Goal: Communication & Community: Answer question/provide support

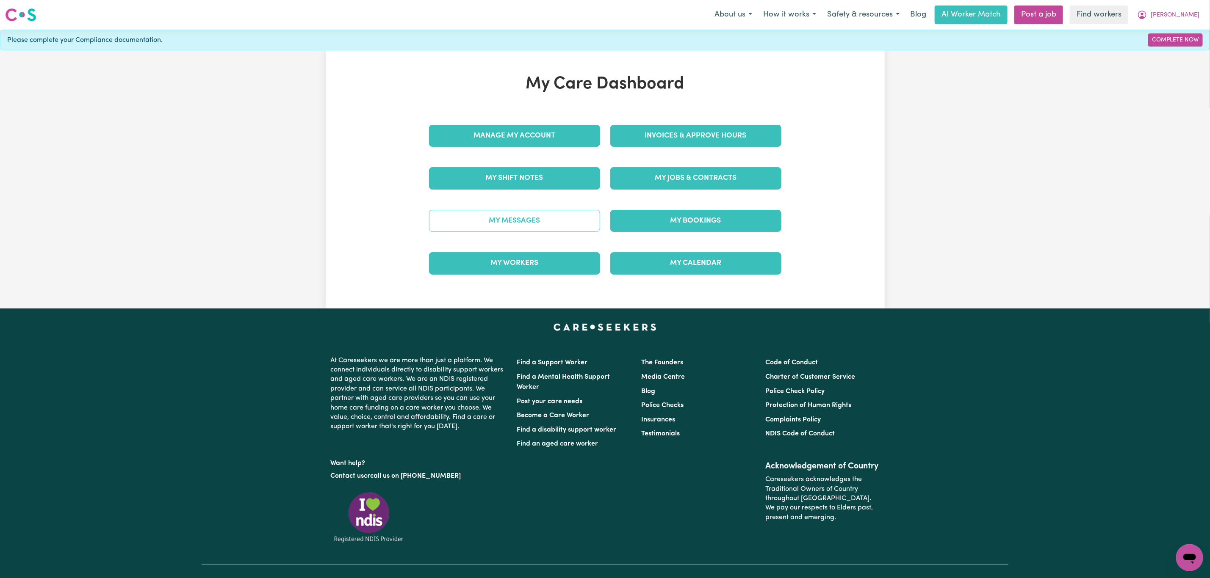
click at [540, 216] on link "My Messages" at bounding box center [514, 221] width 171 height 22
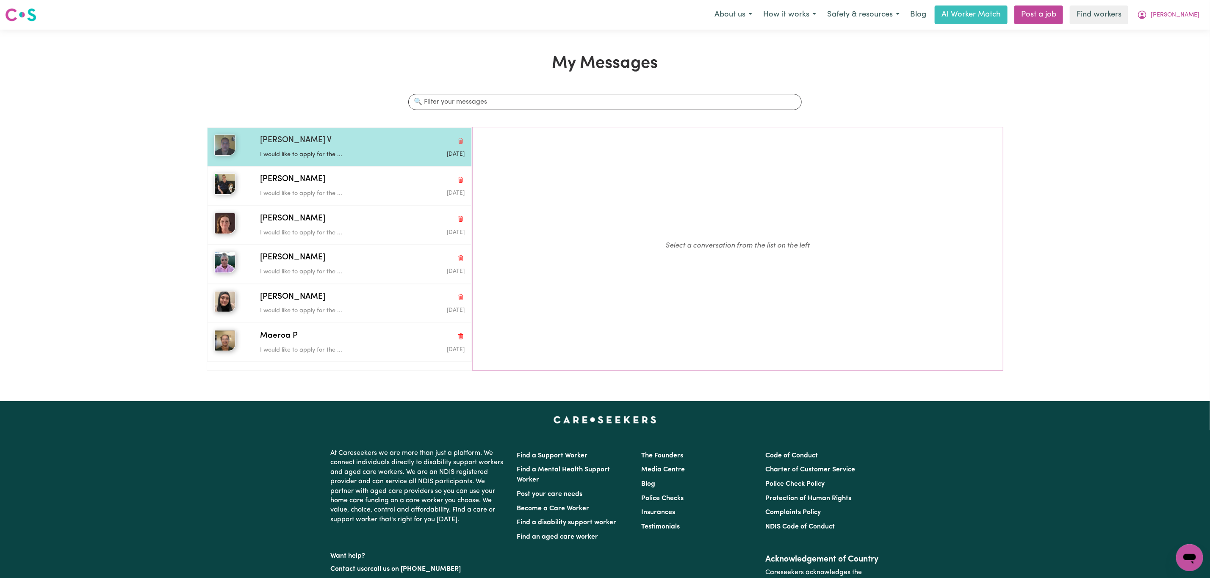
click at [339, 152] on p "I would like to apply for the ..." at bounding box center [328, 154] width 136 height 9
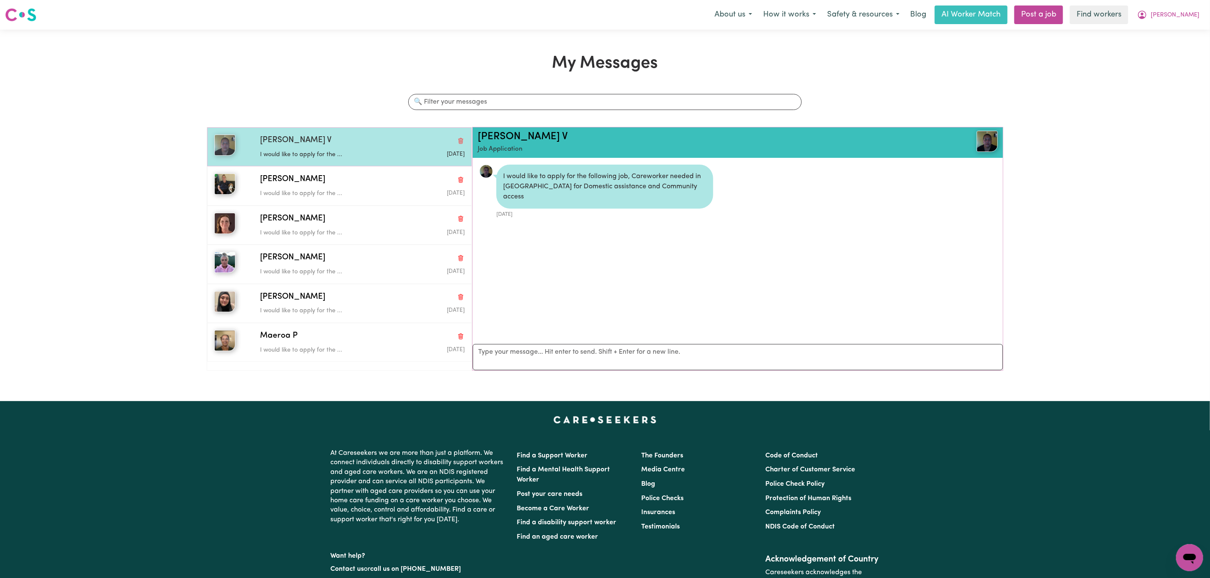
scroll to position [6, 0]
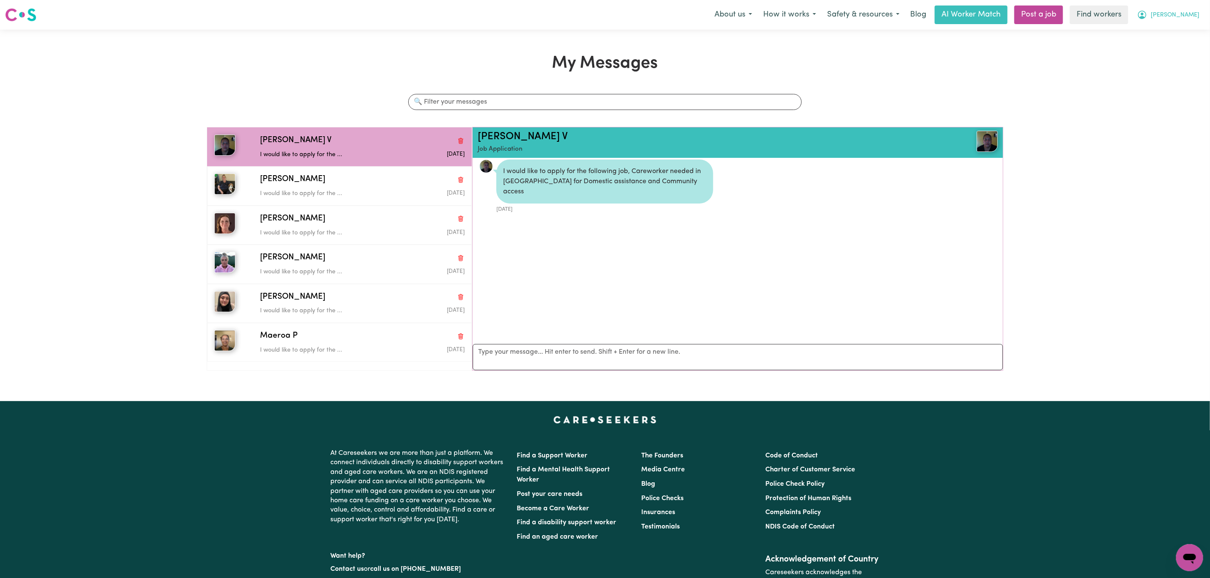
click at [1147, 19] on icon "My Account" at bounding box center [1142, 15] width 10 height 10
click at [1180, 36] on link "My Dashboard" at bounding box center [1170, 33] width 67 height 16
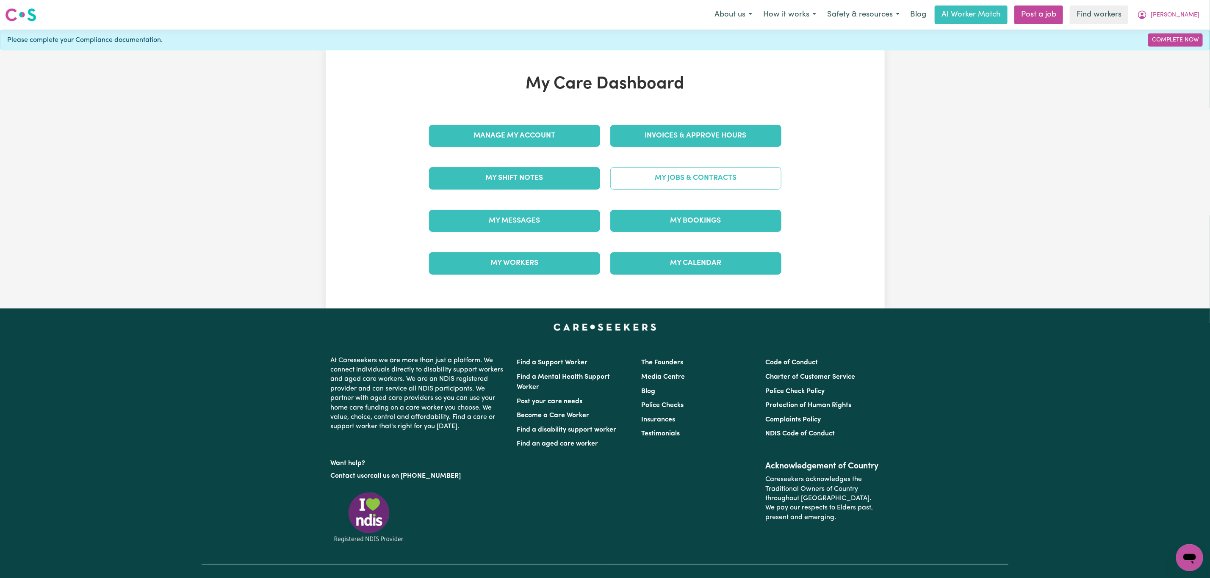
click at [645, 183] on link "My Jobs & Contracts" at bounding box center [695, 178] width 171 height 22
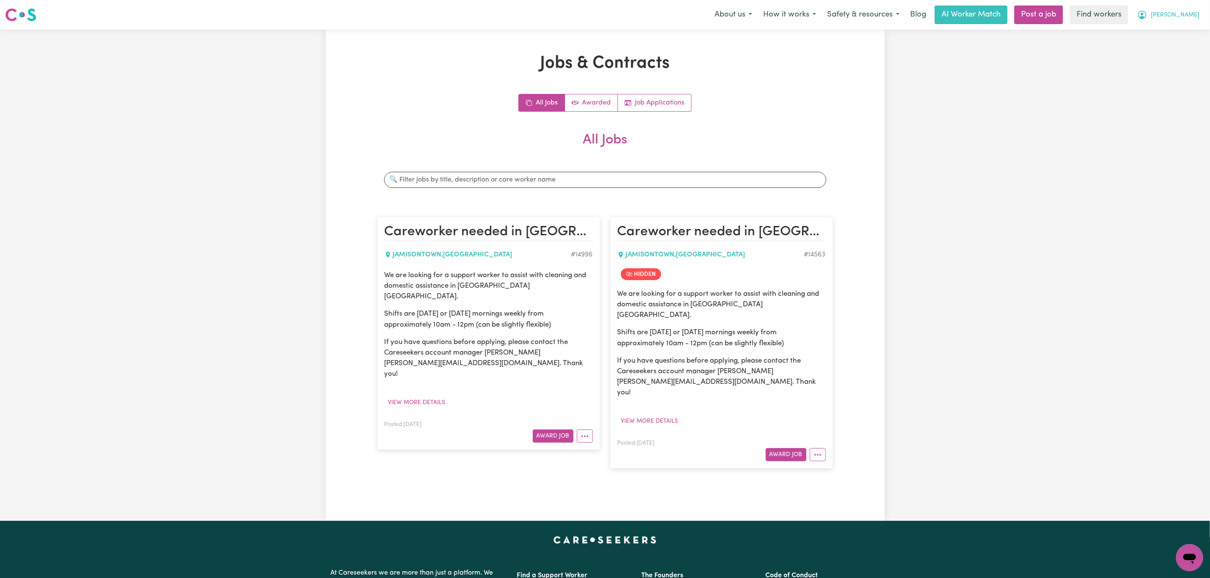
click at [1195, 17] on span "[PERSON_NAME]" at bounding box center [1175, 15] width 49 height 9
click at [1167, 44] on link "Logout" at bounding box center [1170, 49] width 67 height 16
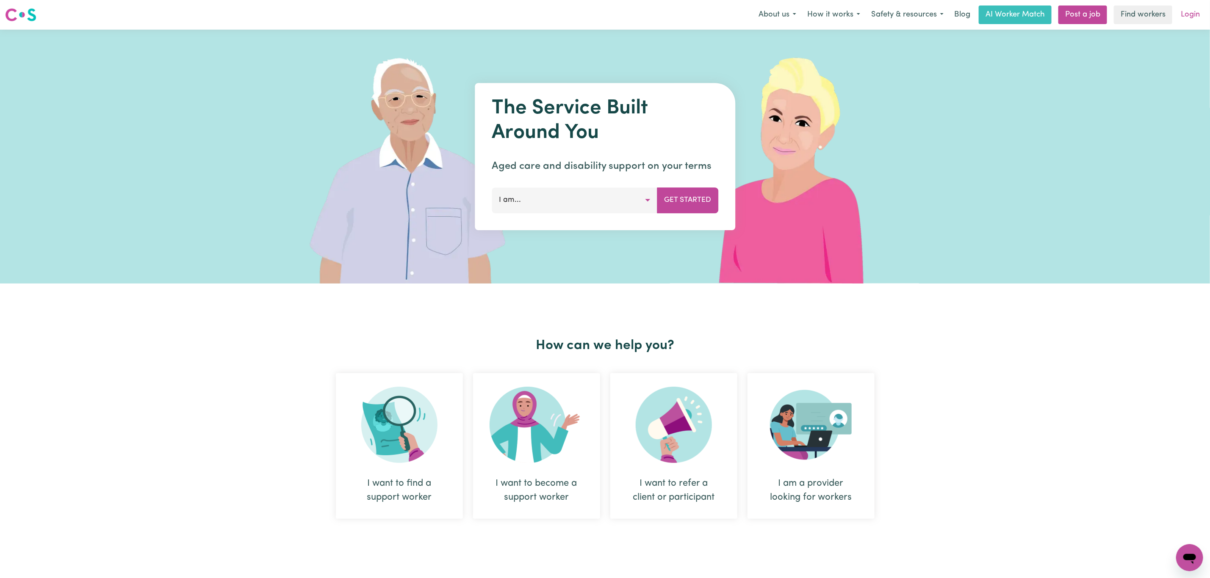
click at [1193, 13] on link "Login" at bounding box center [1190, 15] width 29 height 19
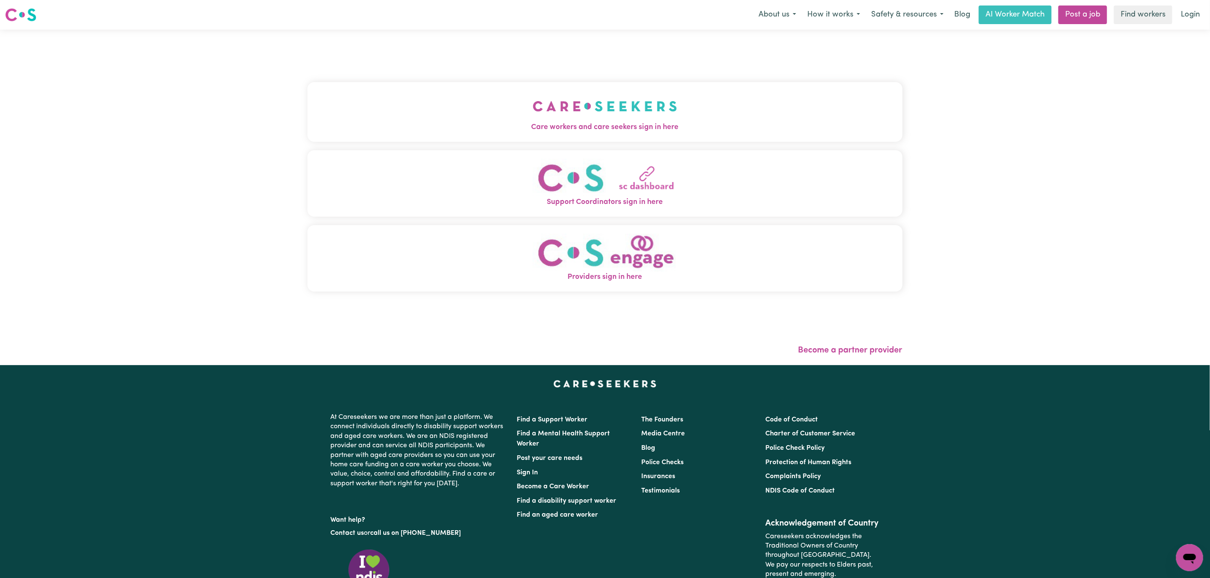
click at [348, 124] on span "Care workers and care seekers sign in here" at bounding box center [604, 127] width 595 height 11
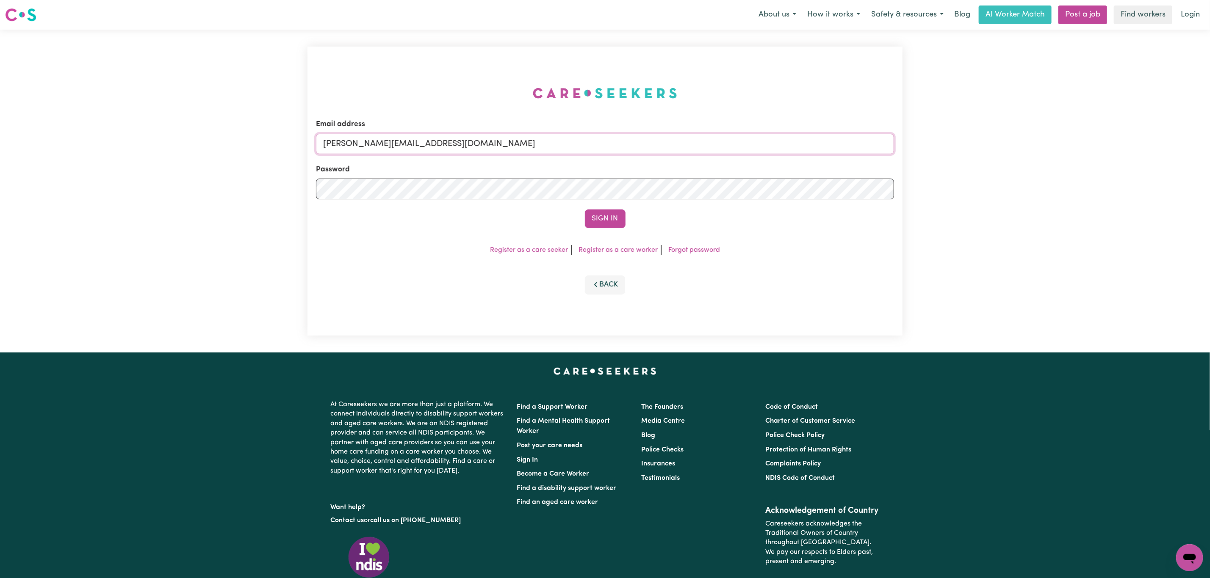
click at [391, 141] on input "[PERSON_NAME][EMAIL_ADDRESS][DOMAIN_NAME]" at bounding box center [605, 144] width 578 height 20
drag, startPoint x: 368, startPoint y: 142, endPoint x: 583, endPoint y: 172, distance: 217.6
click at [590, 164] on form "Email address [EMAIL_ADDRESS][PERSON_NAME][DOMAIN_NAME] Password Sign In" at bounding box center [605, 173] width 578 height 109
click at [603, 230] on div "Email address superuser~ [EMAIL_ADDRESS][DOMAIN_NAME] Password Sign In Register…" at bounding box center [604, 191] width 595 height 289
click at [381, 142] on input "superuser~ [EMAIL_ADDRESS][DOMAIN_NAME]" at bounding box center [605, 144] width 578 height 20
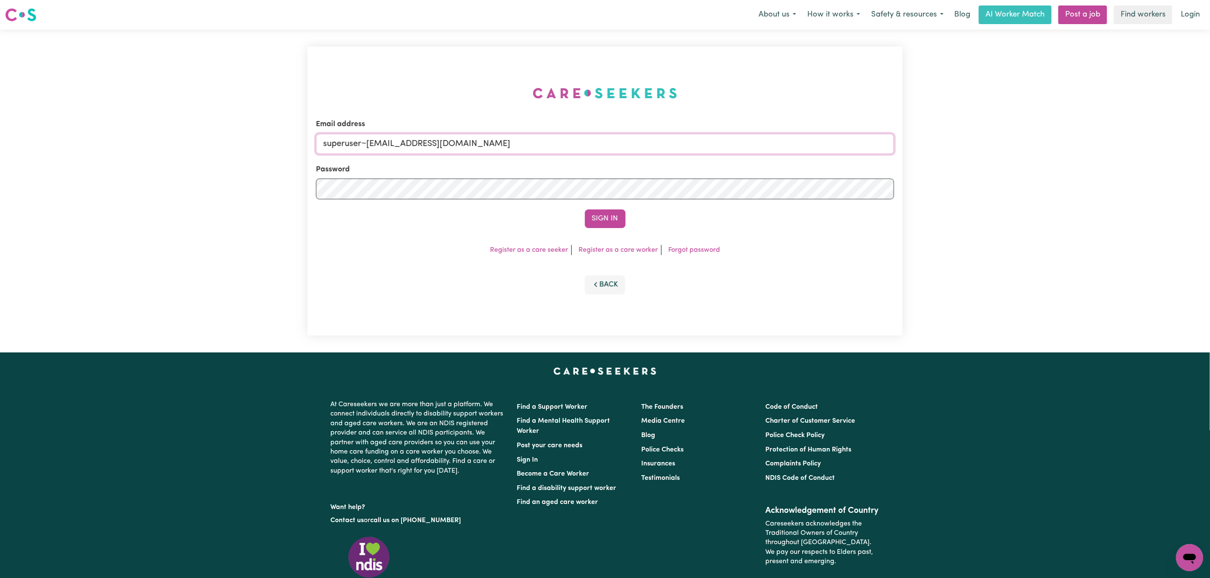
type input "superuser~[EMAIL_ADDRESS][DOMAIN_NAME]"
click at [585, 210] on button "Sign In" at bounding box center [605, 219] width 41 height 19
